Goal: Information Seeking & Learning: Check status

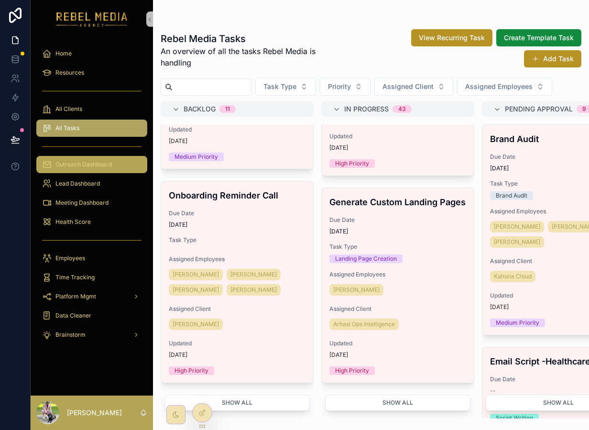
click at [71, 167] on span "Outreach Dashboard" at bounding box center [83, 165] width 56 height 8
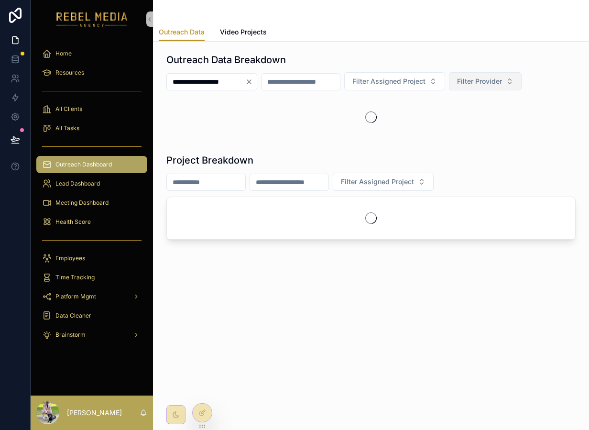
click at [492, 85] on span "Filter Provider" at bounding box center [479, 81] width 45 height 10
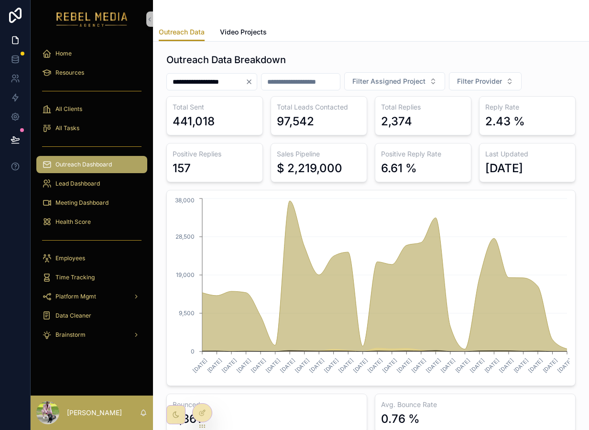
drag, startPoint x: 168, startPoint y: 100, endPoint x: 579, endPoint y: 202, distance: 423.9
click at [579, 202] on div "**********" at bounding box center [371, 242] width 421 height 387
click at [423, 144] on div "Positive Reply Rate 6.61 %" at bounding box center [423, 162] width 97 height 39
click at [400, 168] on div "6.61 %" at bounding box center [399, 168] width 36 height 15
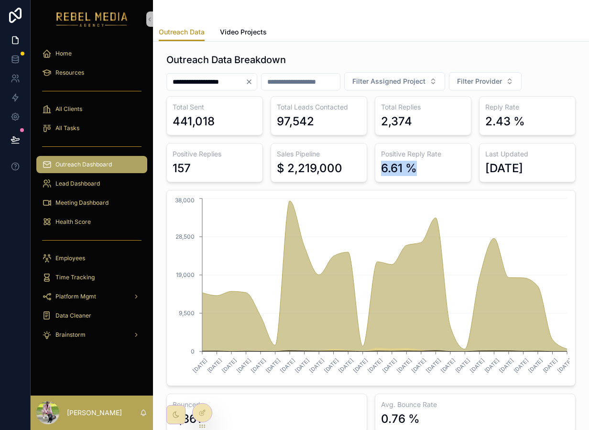
click at [400, 168] on div "6.61 %" at bounding box center [399, 168] width 36 height 15
click at [410, 166] on div "6.61 %" at bounding box center [399, 168] width 36 height 15
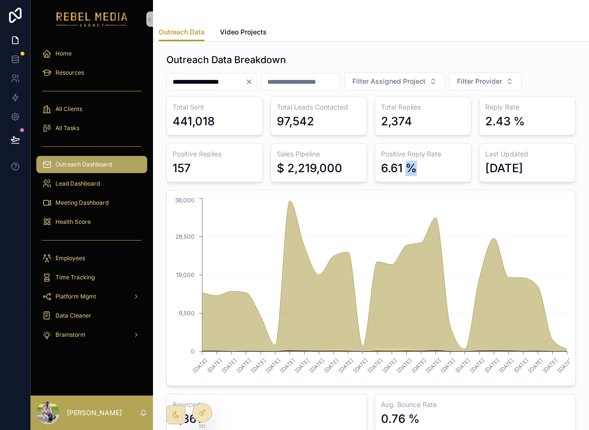
click at [410, 166] on div "6.61 %" at bounding box center [399, 168] width 36 height 15
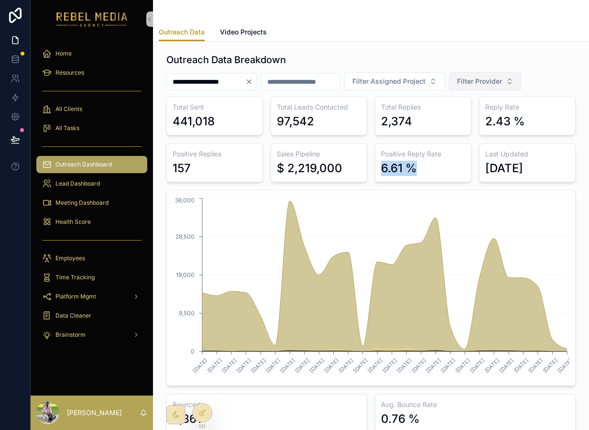
click at [504, 73] on button "Filter Provider" at bounding box center [485, 81] width 73 height 18
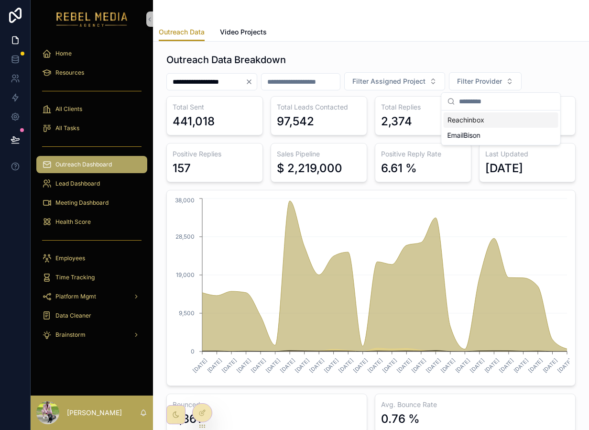
click at [482, 118] on div "Reachinbox" at bounding box center [500, 119] width 115 height 15
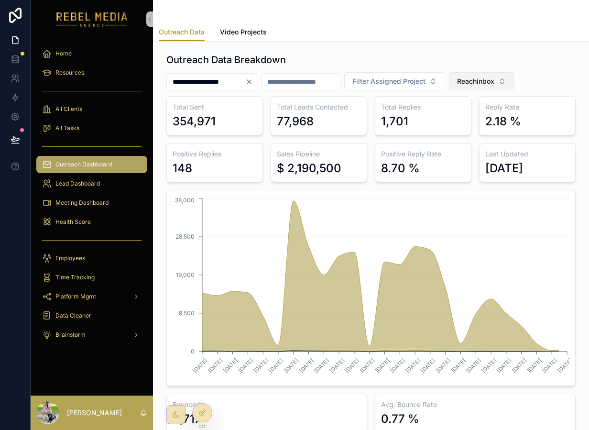
click at [490, 88] on button "Reachinbox" at bounding box center [481, 81] width 65 height 18
click at [454, 147] on div "EmailBison" at bounding box center [497, 150] width 115 height 15
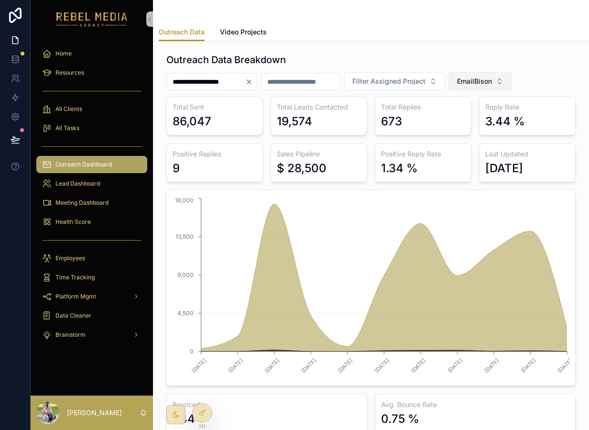
click at [486, 81] on span "EmailBison" at bounding box center [474, 81] width 35 height 10
click at [471, 148] on div "EmailBison" at bounding box center [495, 150] width 115 height 15
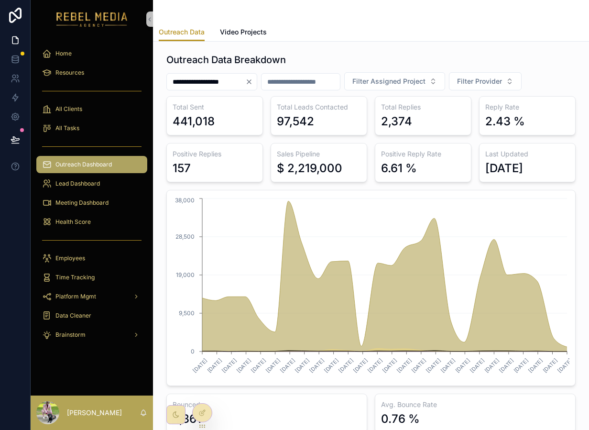
click at [497, 90] on div "**********" at bounding box center [370, 242] width 409 height 379
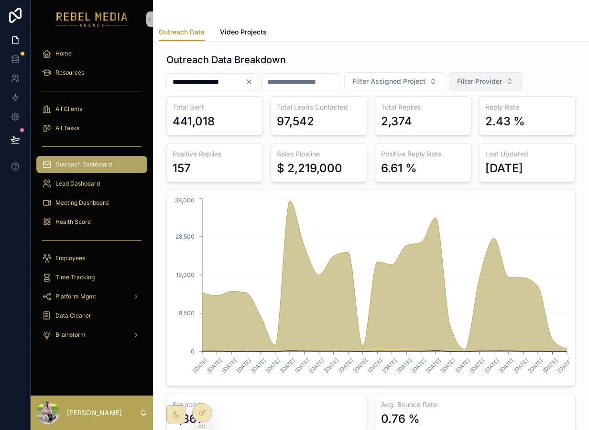
click at [496, 80] on span "Filter Provider" at bounding box center [479, 81] width 45 height 10
click at [489, 117] on div "Reachinbox" at bounding box center [500, 119] width 115 height 15
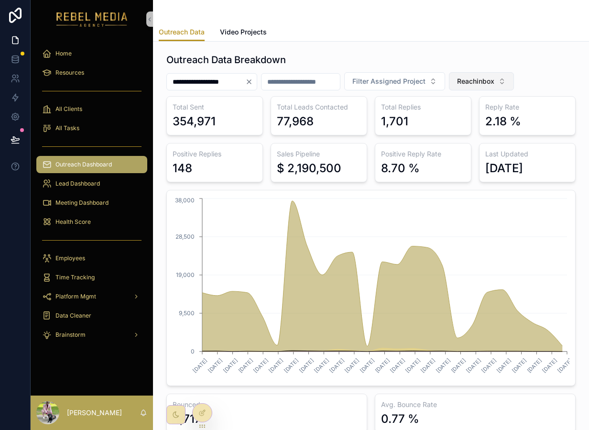
click at [511, 79] on button "Reachinbox" at bounding box center [481, 81] width 65 height 18
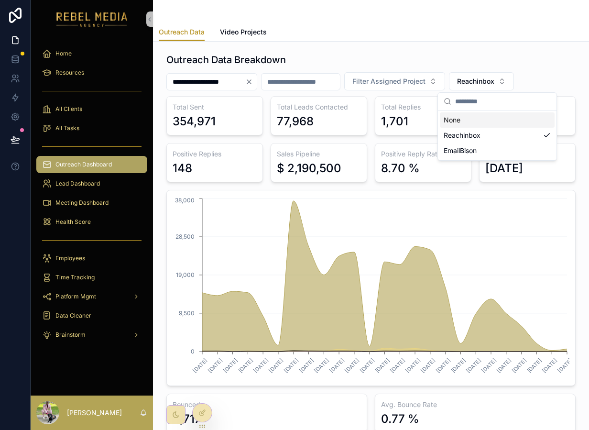
click at [483, 115] on div "None" at bounding box center [497, 119] width 115 height 15
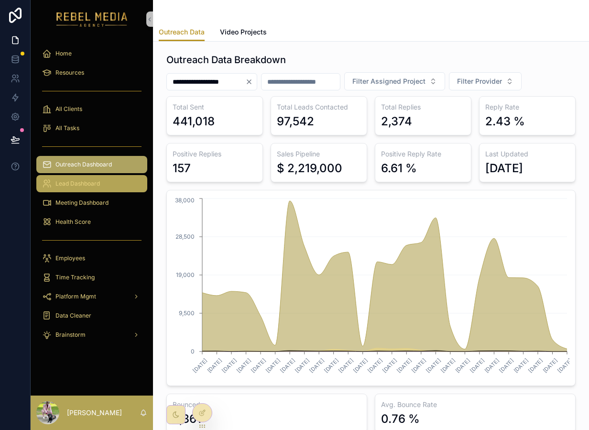
click at [86, 177] on div "Lead Dashboard" at bounding box center [91, 183] width 99 height 15
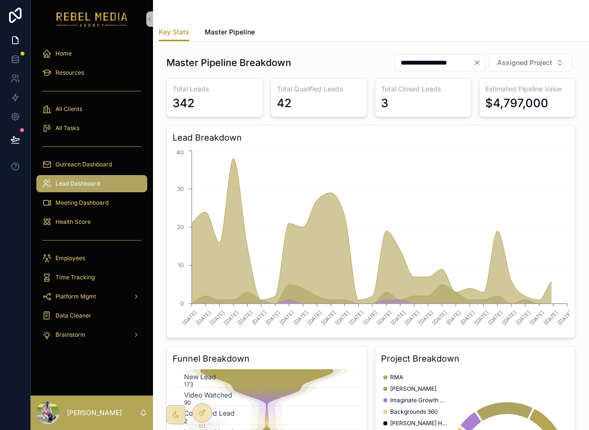
click at [228, 32] on span "Master Pipeline" at bounding box center [230, 32] width 50 height 10
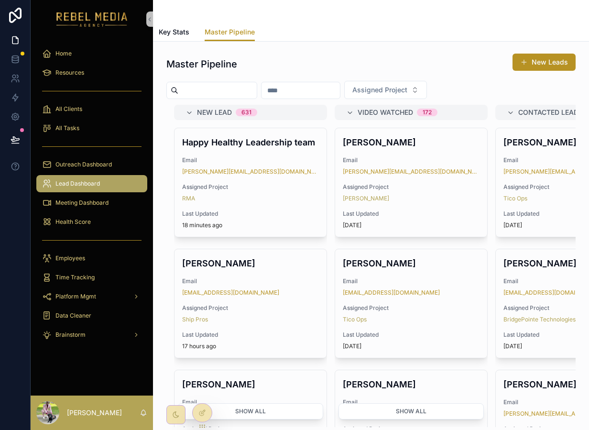
click at [75, 211] on div "Meeting Dashboard" at bounding box center [92, 202] width 122 height 19
click at [75, 205] on span "Meeting Dashboard" at bounding box center [81, 203] width 53 height 8
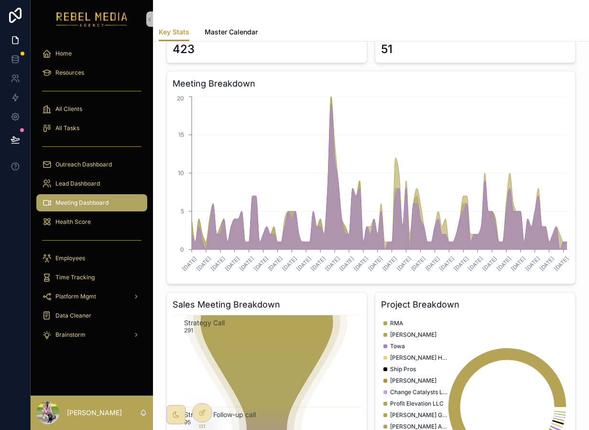
scroll to position [46, 0]
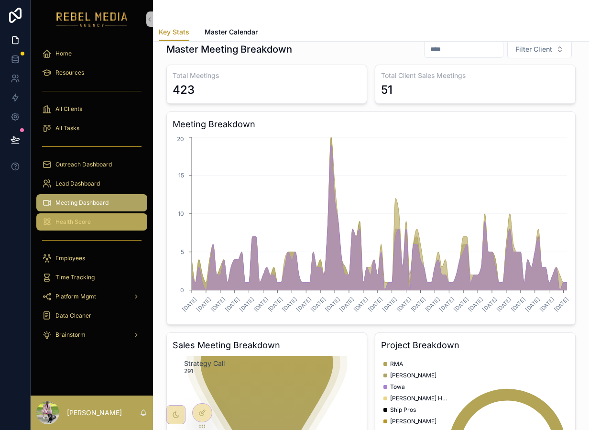
click at [94, 215] on div "Health Score" at bounding box center [91, 221] width 99 height 15
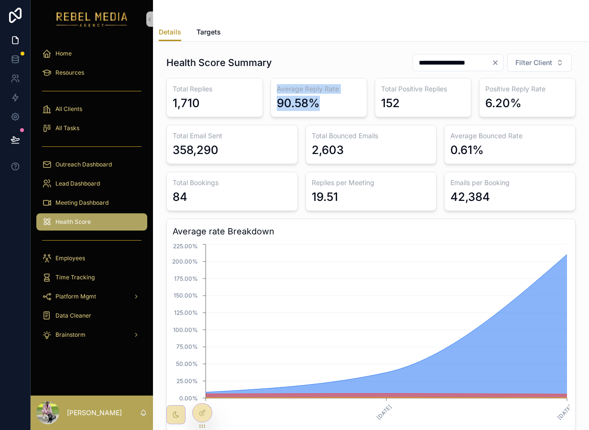
drag, startPoint x: 270, startPoint y: 91, endPoint x: 336, endPoint y: 98, distance: 65.8
click at [336, 98] on div "Average Reply Rate 90.58%" at bounding box center [318, 97] width 97 height 39
click at [327, 106] on div "90.58%" at bounding box center [319, 103] width 84 height 15
drag, startPoint x: 327, startPoint y: 106, endPoint x: 274, endPoint y: 79, distance: 59.2
click at [274, 78] on div "Average Reply Rate 90.58%" at bounding box center [318, 97] width 97 height 39
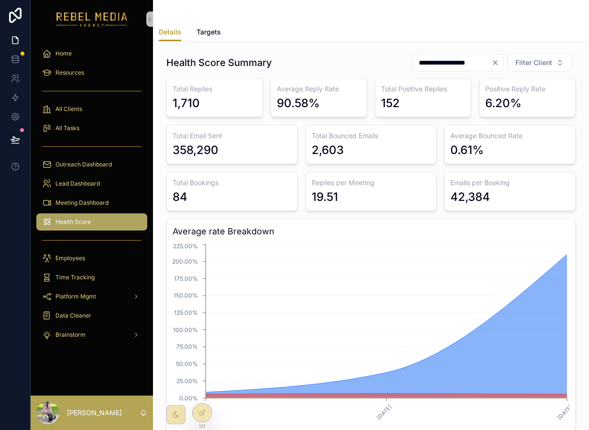
click at [333, 97] on div "90.58%" at bounding box center [319, 103] width 84 height 15
click at [333, 98] on div "90.58%" at bounding box center [319, 103] width 84 height 15
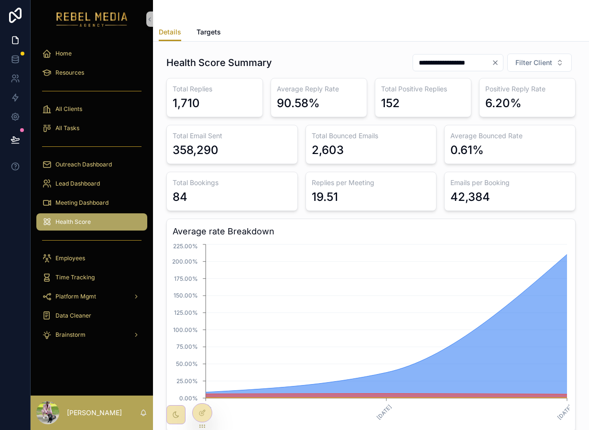
click at [338, 98] on div "90.58%" at bounding box center [319, 103] width 84 height 15
click at [283, 86] on h3 "Average Reply Rate" at bounding box center [319, 89] width 84 height 10
drag, startPoint x: 271, startPoint y: 85, endPoint x: 331, endPoint y: 104, distance: 62.4
click at [331, 104] on div "Average Reply Rate 90.58%" at bounding box center [318, 97] width 97 height 39
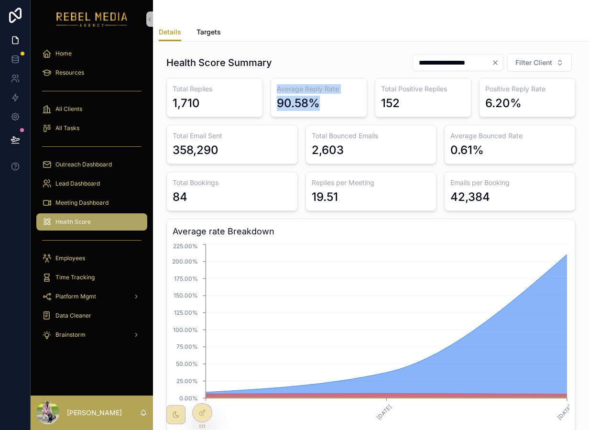
click at [203, 27] on link "Targets" at bounding box center [208, 32] width 24 height 19
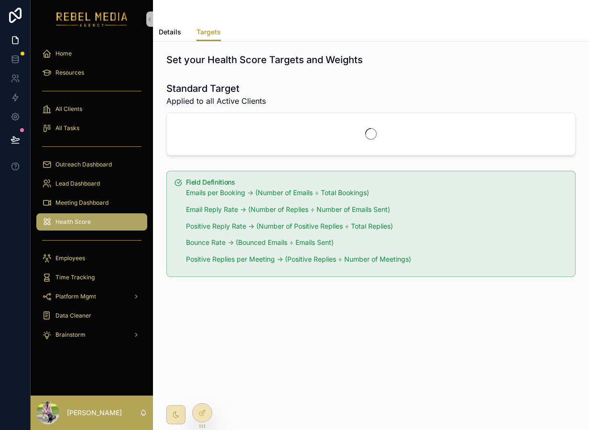
click at [166, 32] on span "Details" at bounding box center [170, 32] width 22 height 10
